Goal: Navigation & Orientation: Find specific page/section

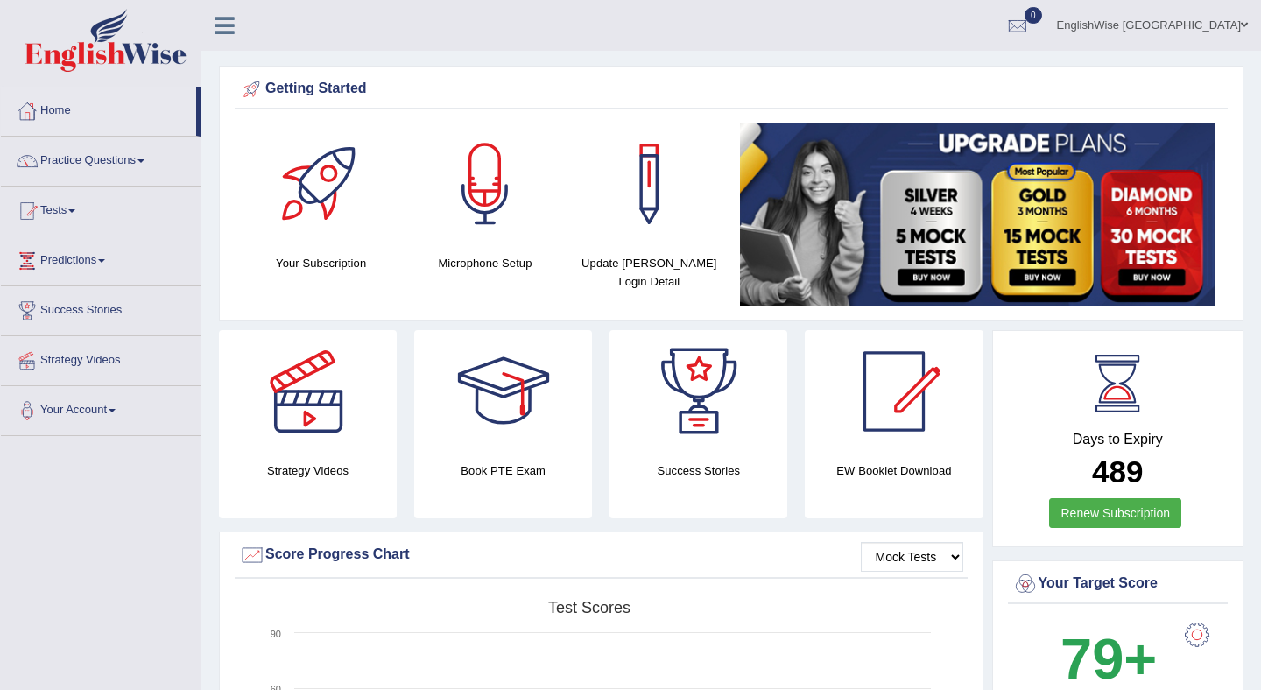
click at [308, 220] on div at bounding box center [321, 184] width 123 height 123
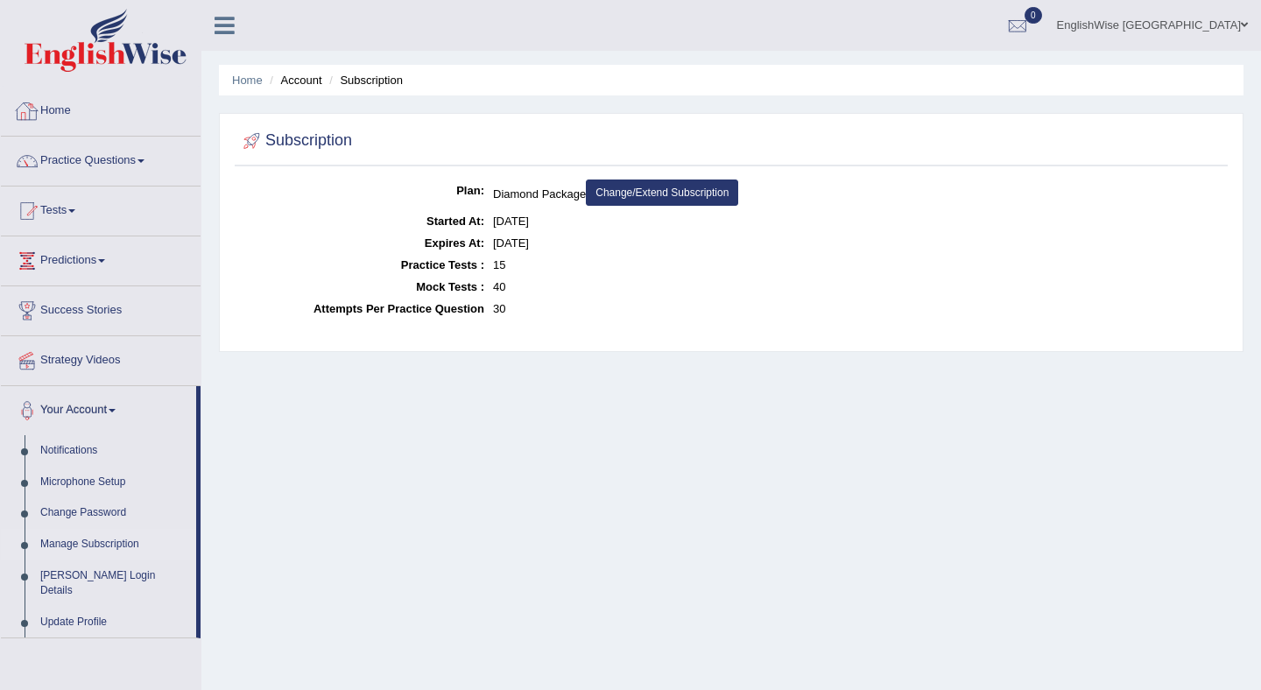
click at [55, 104] on link "Home" at bounding box center [101, 109] width 200 height 44
